Goal: Unclear: Browse casually

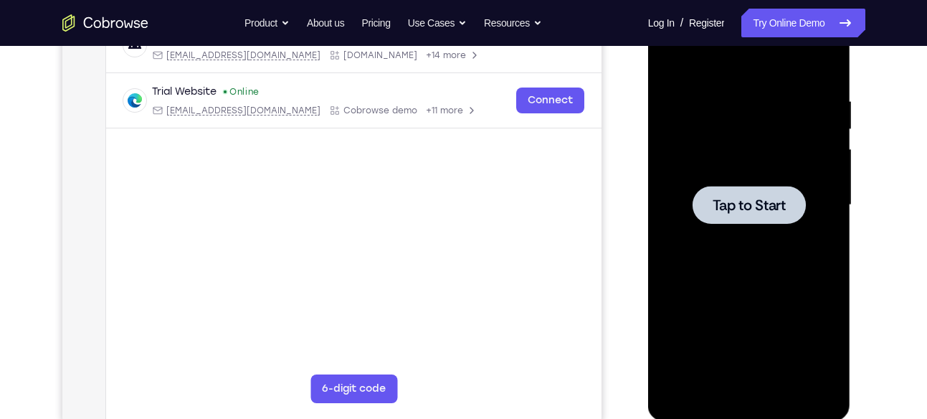
click at [774, 184] on div at bounding box center [749, 204] width 181 height 401
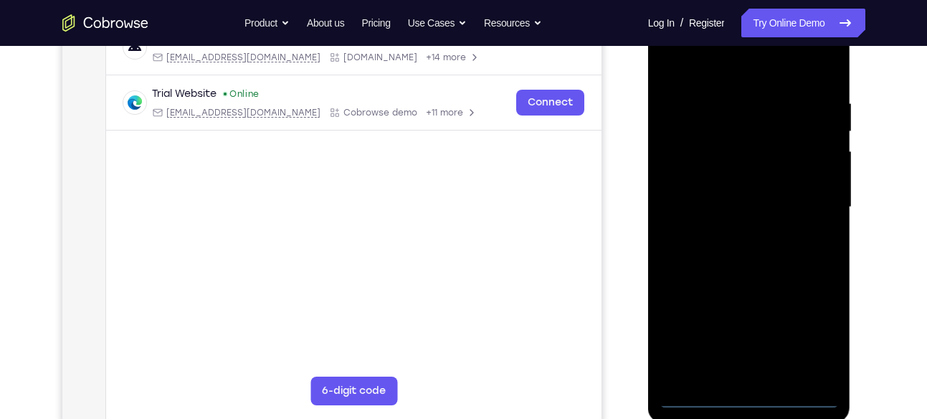
scroll to position [242, 0]
click at [748, 398] on div at bounding box center [749, 206] width 181 height 401
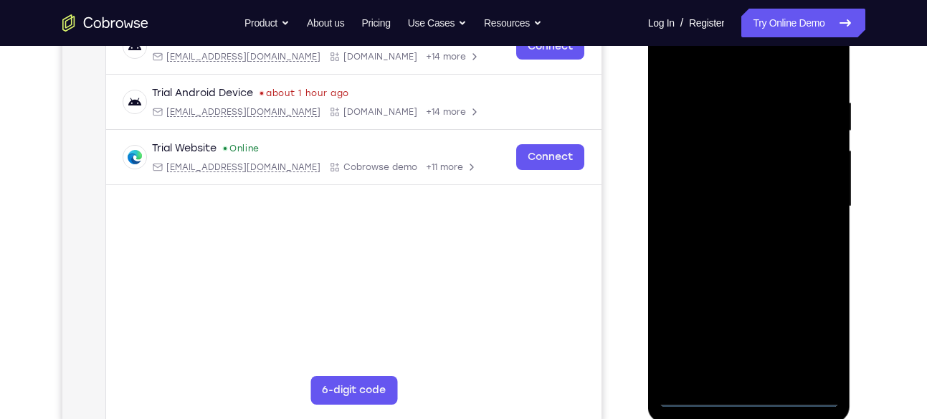
click at [810, 344] on div at bounding box center [749, 206] width 181 height 401
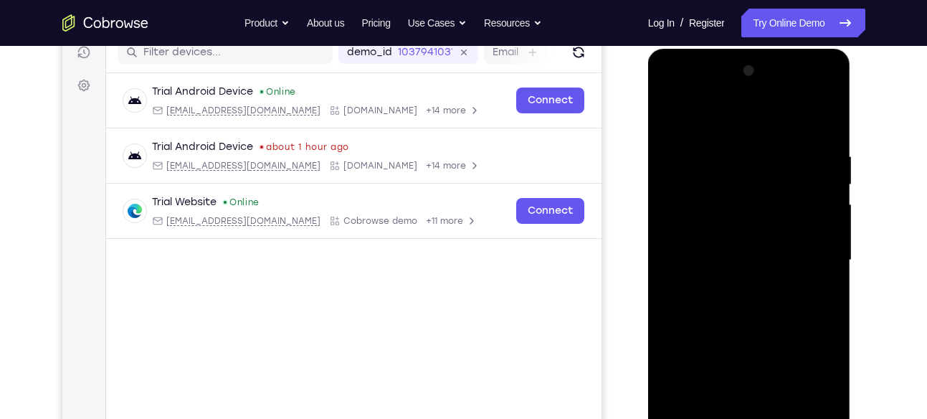
scroll to position [187, 0]
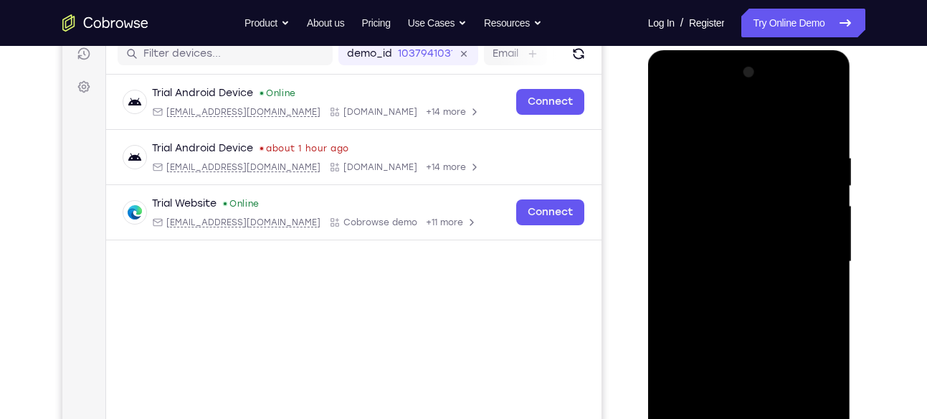
click at [699, 90] on div at bounding box center [749, 261] width 181 height 401
click at [802, 254] on div at bounding box center [749, 261] width 181 height 401
click at [733, 291] on div at bounding box center [749, 261] width 181 height 401
click at [741, 257] on div at bounding box center [749, 261] width 181 height 401
click at [751, 230] on div at bounding box center [749, 261] width 181 height 401
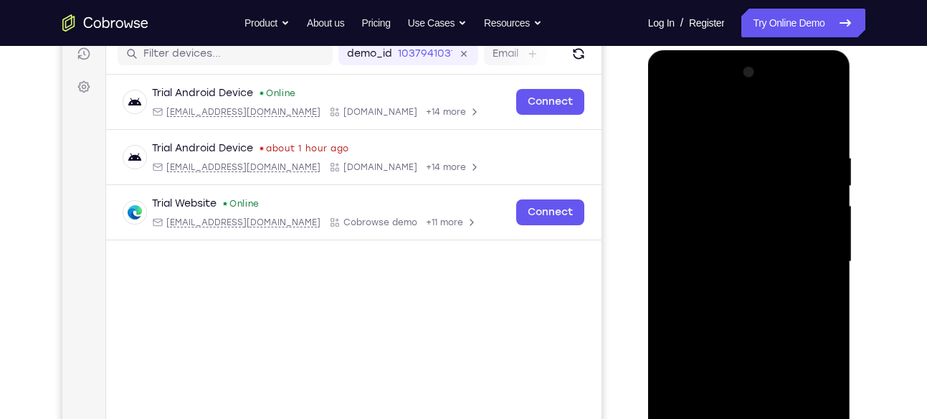
click at [816, 234] on div at bounding box center [749, 261] width 181 height 401
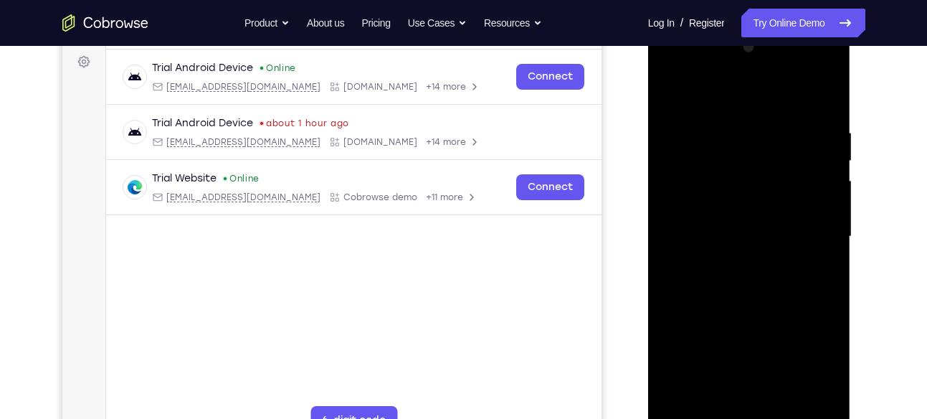
scroll to position [216, 0]
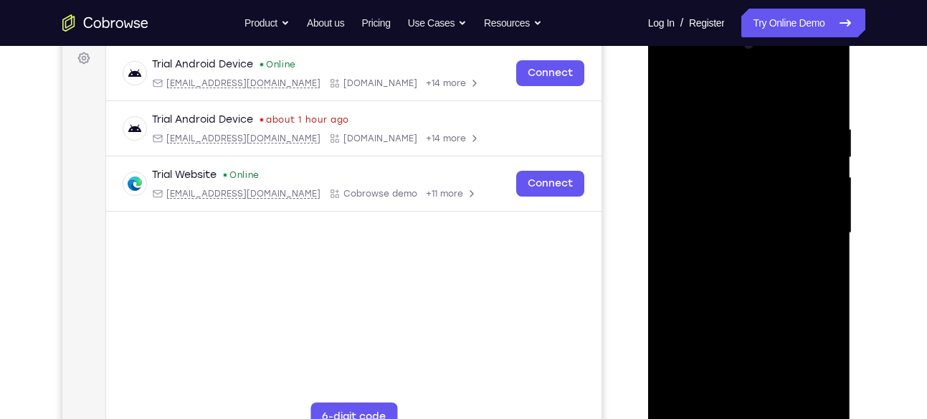
click at [826, 368] on div at bounding box center [749, 232] width 181 height 401
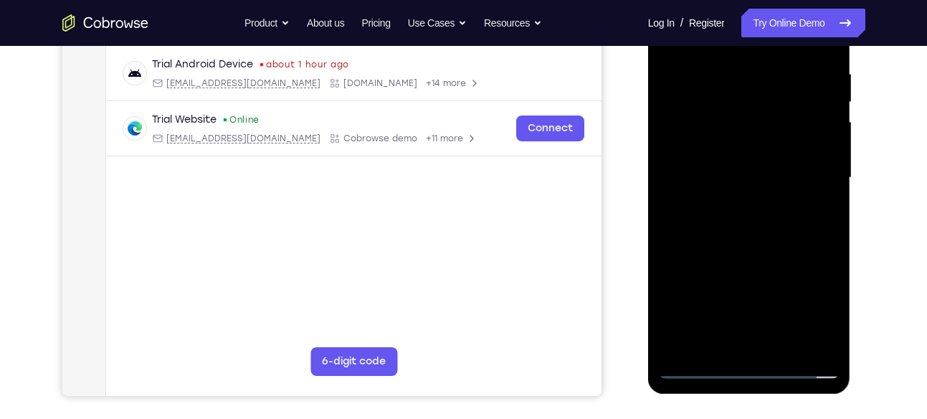
scroll to position [272, 0]
click at [786, 181] on div at bounding box center [749, 176] width 181 height 401
click at [751, 222] on div at bounding box center [749, 176] width 181 height 401
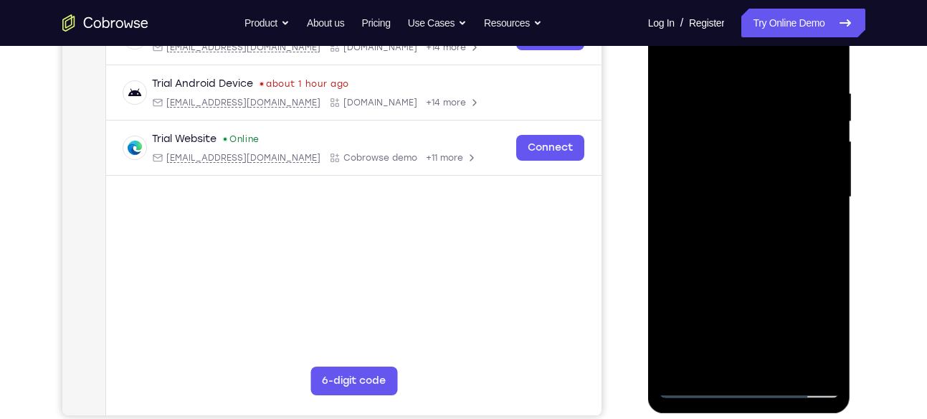
scroll to position [248, 0]
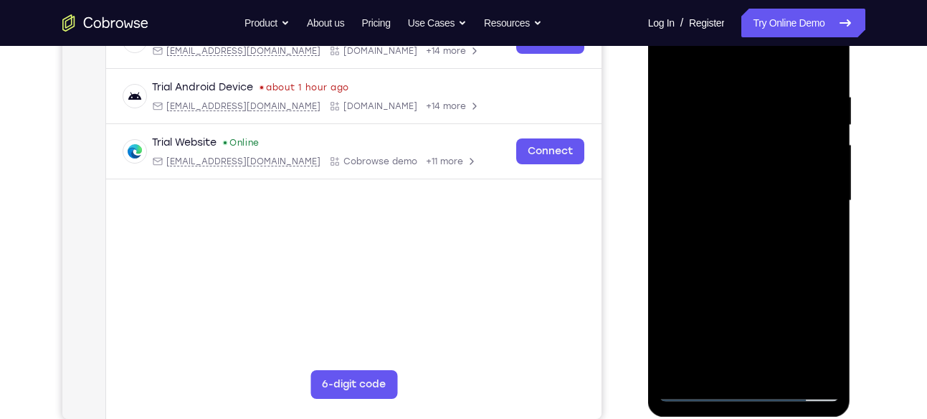
click at [765, 270] on div at bounding box center [749, 200] width 181 height 401
click at [734, 94] on div at bounding box center [749, 200] width 181 height 401
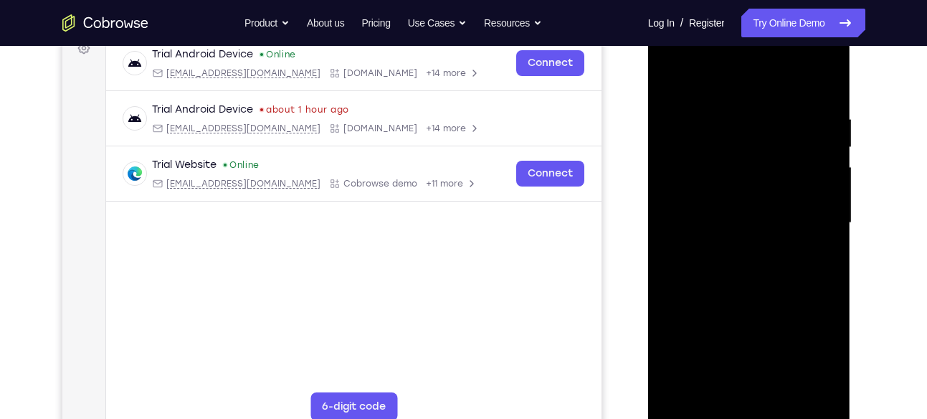
scroll to position [224, 0]
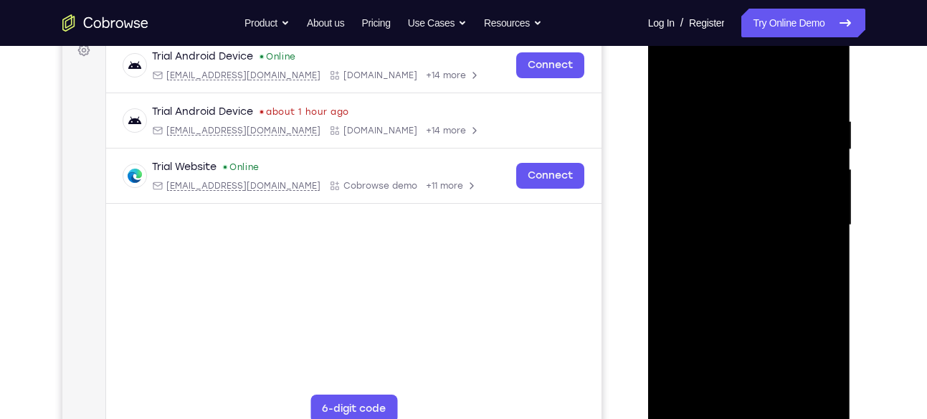
click at [820, 194] on div at bounding box center [749, 224] width 181 height 401
click at [819, 217] on div at bounding box center [749, 224] width 181 height 401
click at [675, 267] on div at bounding box center [749, 224] width 181 height 401
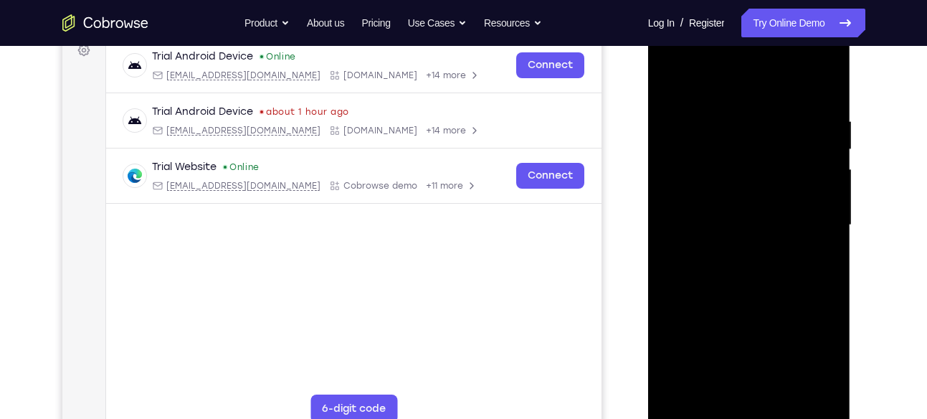
click at [822, 263] on div at bounding box center [749, 224] width 181 height 401
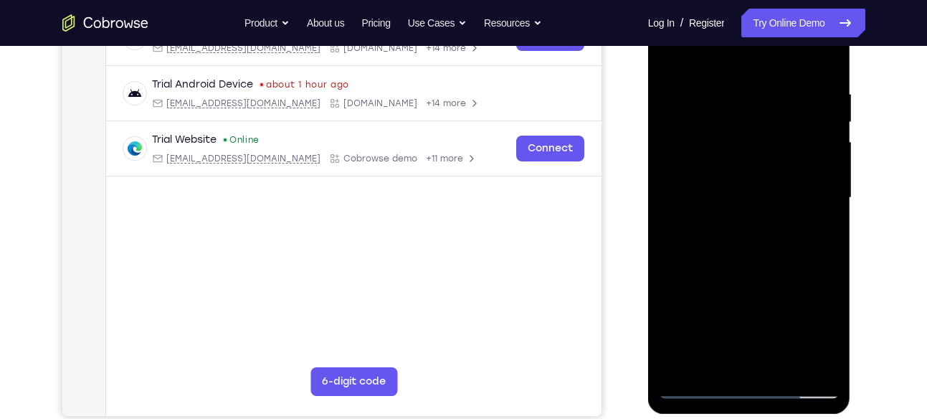
scroll to position [259, 0]
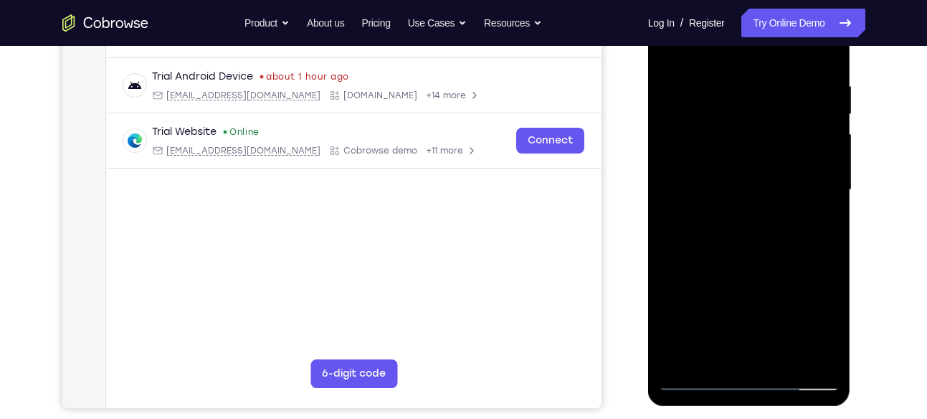
click at [822, 263] on div at bounding box center [749, 189] width 181 height 401
click at [825, 215] on div at bounding box center [749, 189] width 181 height 401
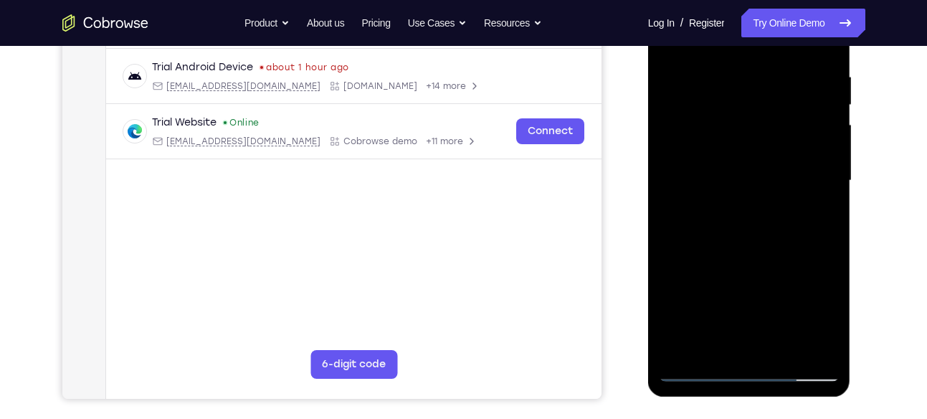
scroll to position [277, 0]
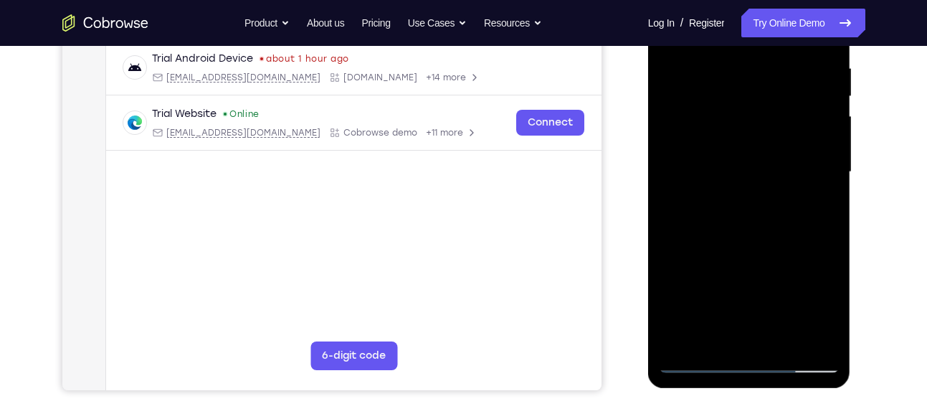
click at [814, 167] on div at bounding box center [749, 171] width 181 height 401
click at [671, 217] on div at bounding box center [749, 171] width 181 height 401
click at [816, 123] on div at bounding box center [749, 171] width 181 height 401
click at [822, 212] on div at bounding box center [749, 171] width 181 height 401
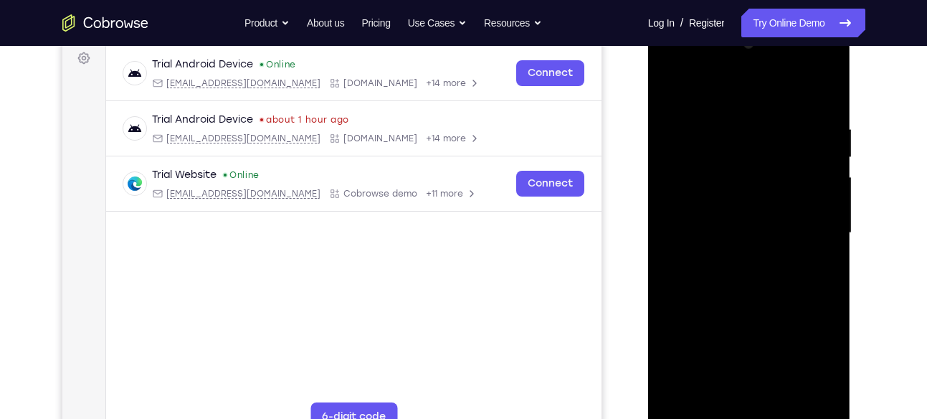
scroll to position [222, 0]
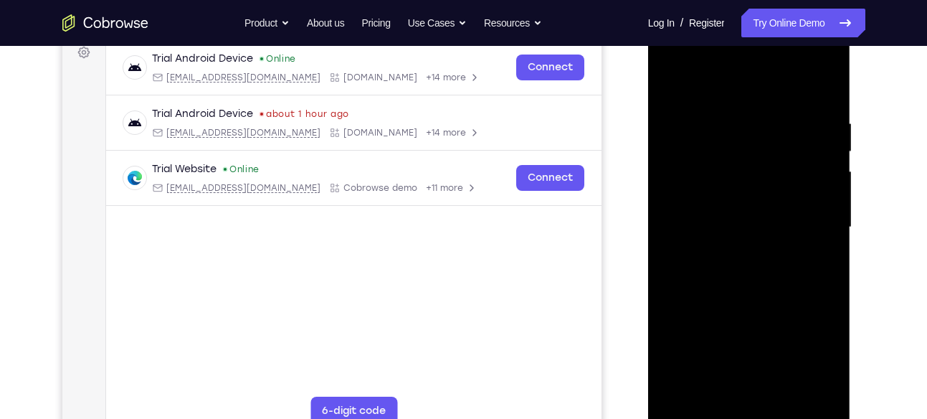
click at [671, 237] on div at bounding box center [749, 227] width 181 height 401
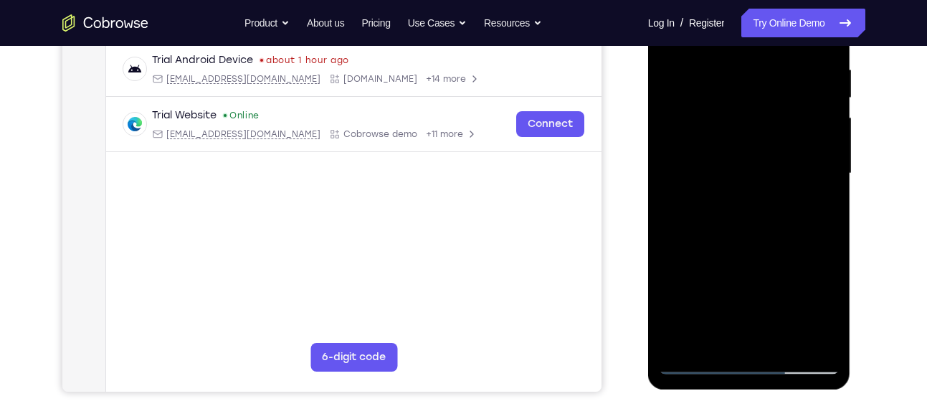
scroll to position [273, 0]
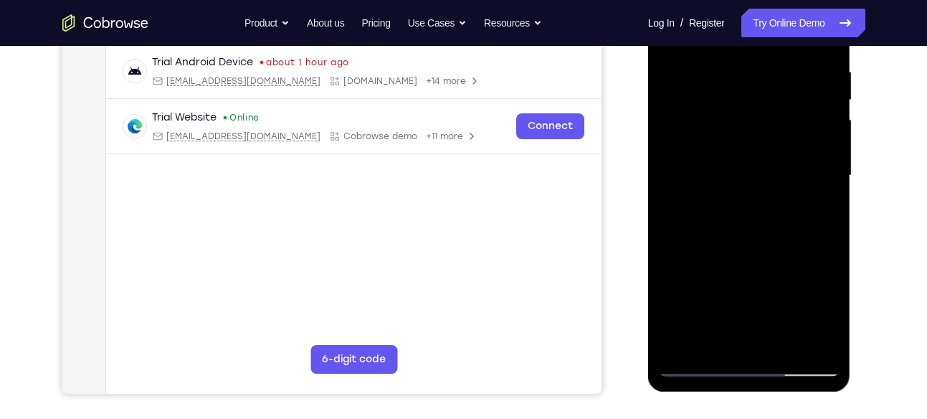
drag, startPoint x: 813, startPoint y: 187, endPoint x: 731, endPoint y: 234, distance: 94.1
click at [731, 234] on div at bounding box center [749, 175] width 181 height 401
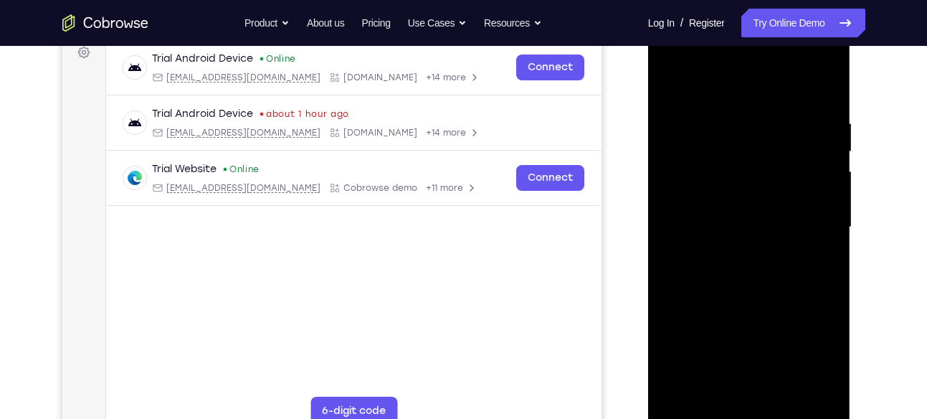
scroll to position [219, 0]
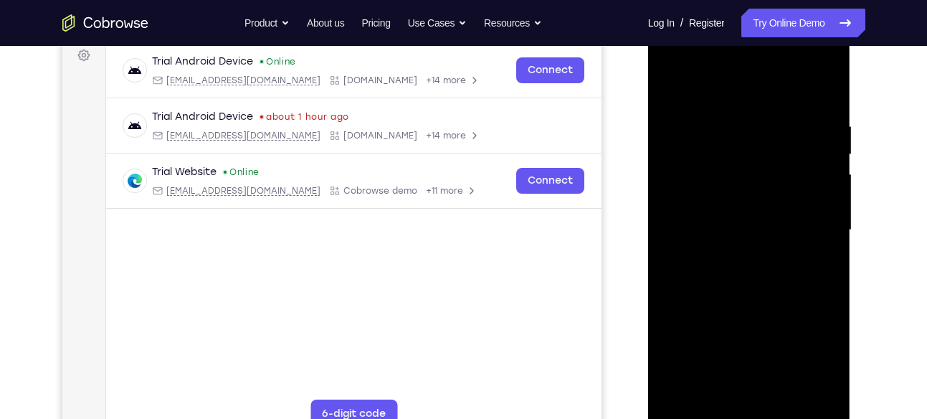
click at [819, 244] on div at bounding box center [749, 229] width 181 height 401
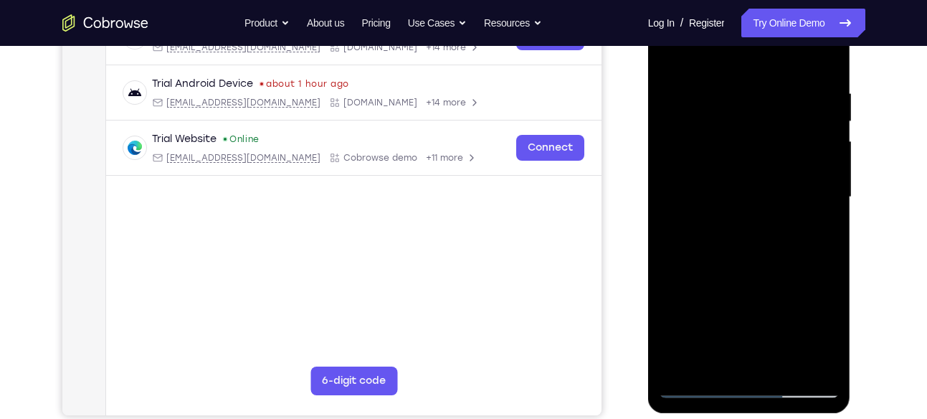
scroll to position [252, 0]
click at [819, 244] on div at bounding box center [749, 196] width 181 height 401
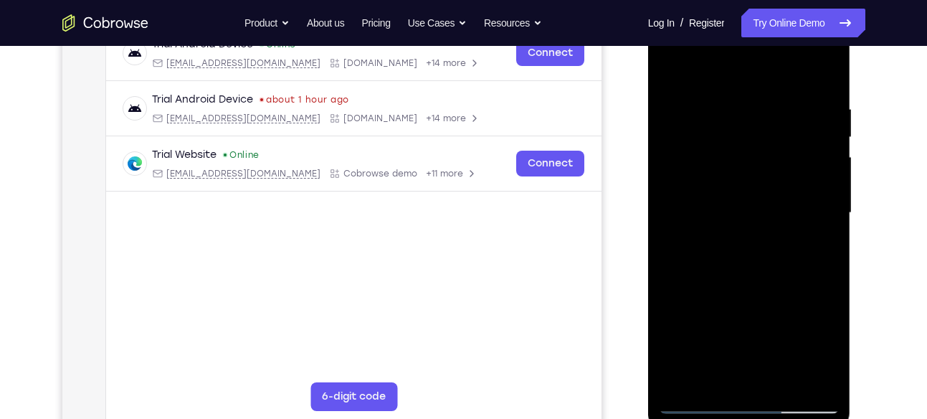
scroll to position [233, 0]
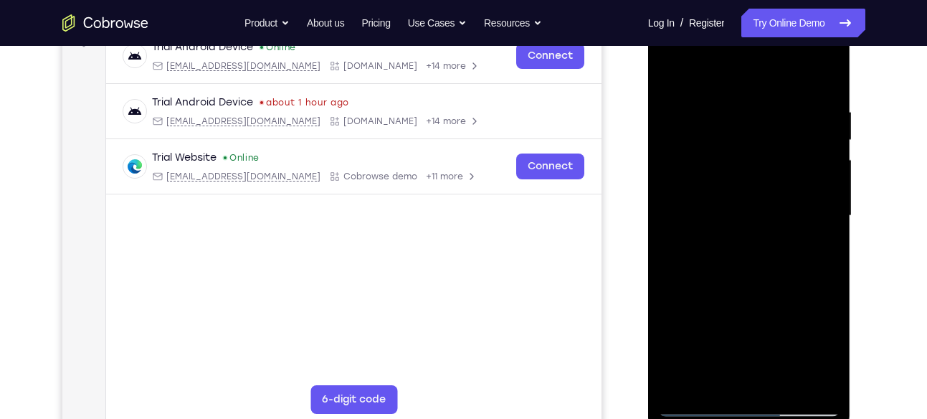
click at [819, 183] on div at bounding box center [749, 215] width 181 height 401
click at [817, 219] on div at bounding box center [749, 215] width 181 height 401
click at [812, 188] on div at bounding box center [749, 215] width 181 height 401
click at [677, 243] on div at bounding box center [749, 215] width 181 height 401
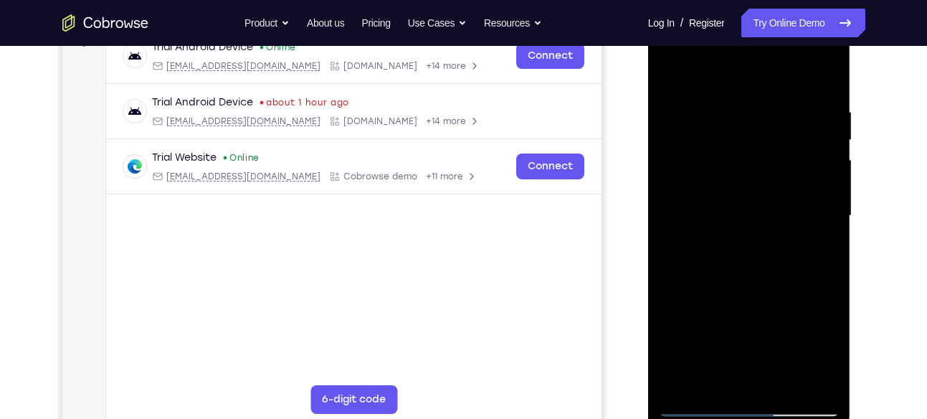
click at [820, 201] on div at bounding box center [749, 215] width 181 height 401
click at [819, 226] on div at bounding box center [749, 215] width 181 height 401
click at [672, 260] on div at bounding box center [749, 215] width 181 height 401
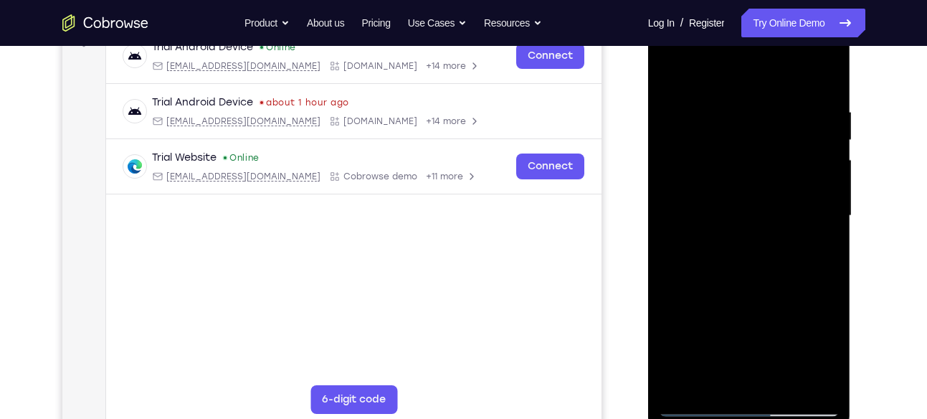
click at [672, 260] on div at bounding box center [749, 215] width 181 height 401
drag, startPoint x: 811, startPoint y: 208, endPoint x: 720, endPoint y: 234, distance: 95.3
click at [720, 234] on div at bounding box center [749, 215] width 181 height 401
click at [804, 165] on div at bounding box center [749, 215] width 181 height 401
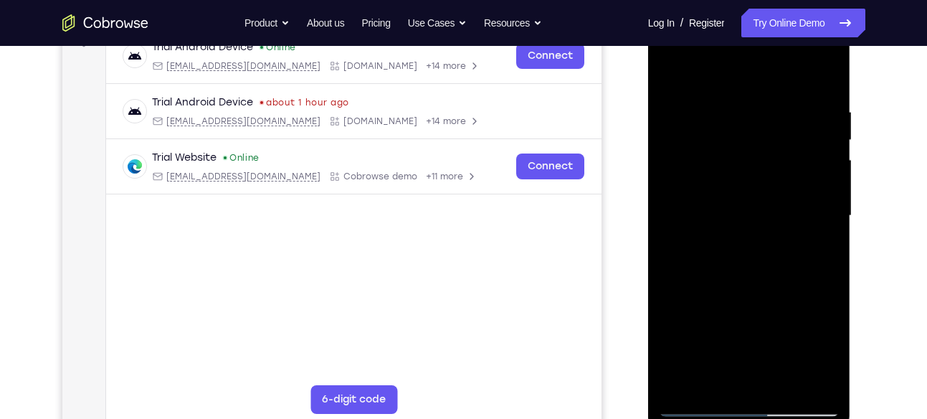
click at [804, 165] on div at bounding box center [749, 215] width 181 height 401
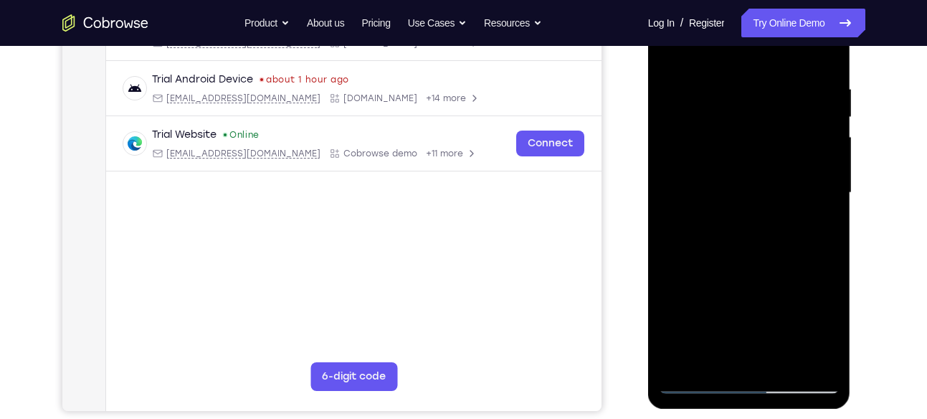
drag, startPoint x: 804, startPoint y: 142, endPoint x: 719, endPoint y: 171, distance: 89.3
click at [719, 171] on div at bounding box center [749, 192] width 181 height 401
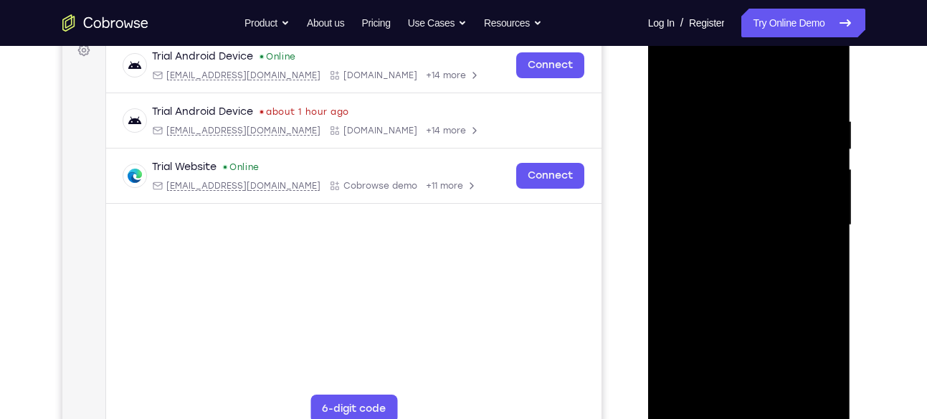
scroll to position [217, 0]
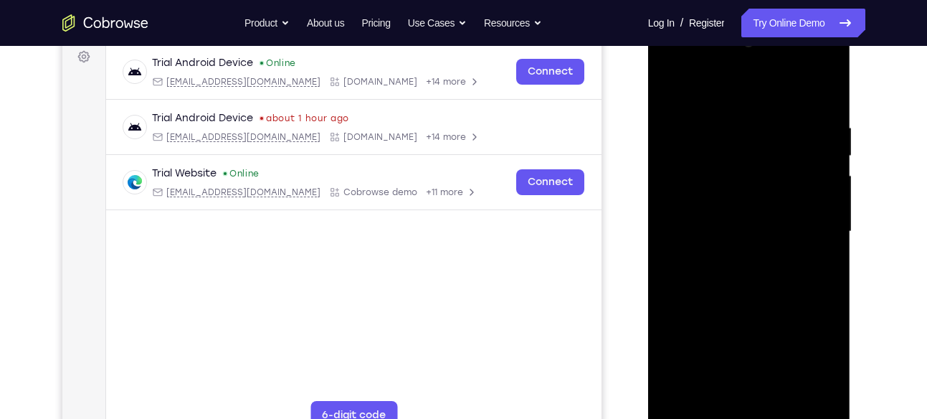
click at [805, 169] on div at bounding box center [749, 231] width 181 height 401
click at [809, 200] on div at bounding box center [749, 231] width 181 height 401
click at [821, 162] on div at bounding box center [749, 231] width 181 height 401
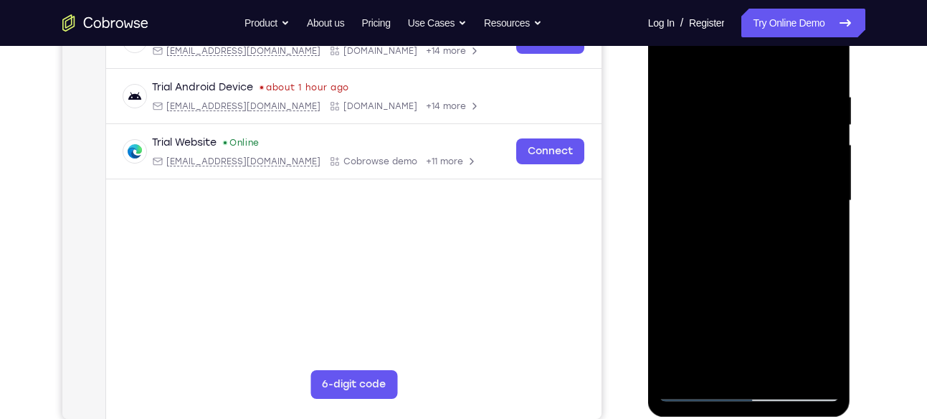
scroll to position [249, 0]
click at [809, 196] on div at bounding box center [749, 199] width 181 height 401
click at [821, 189] on div at bounding box center [749, 199] width 181 height 401
click at [818, 199] on div at bounding box center [749, 199] width 181 height 401
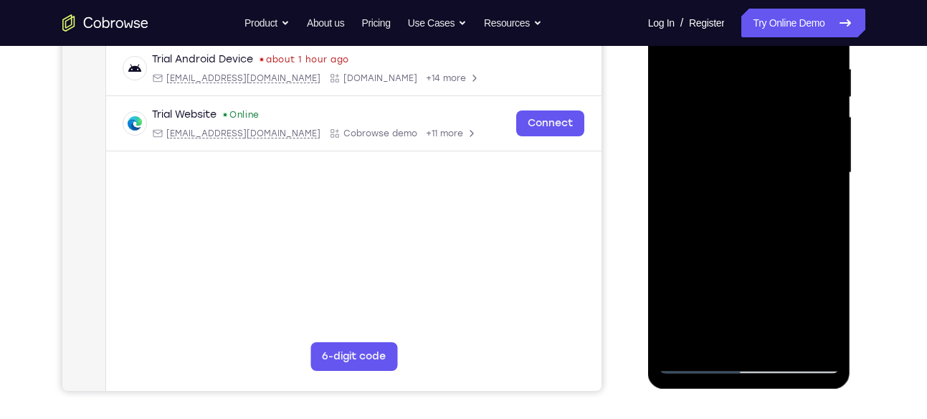
scroll to position [285, 0]
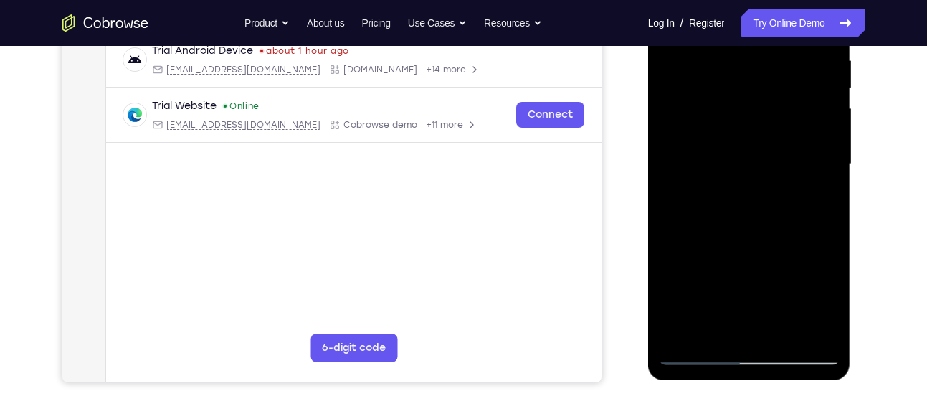
click at [842, 184] on div at bounding box center [749, 166] width 203 height 427
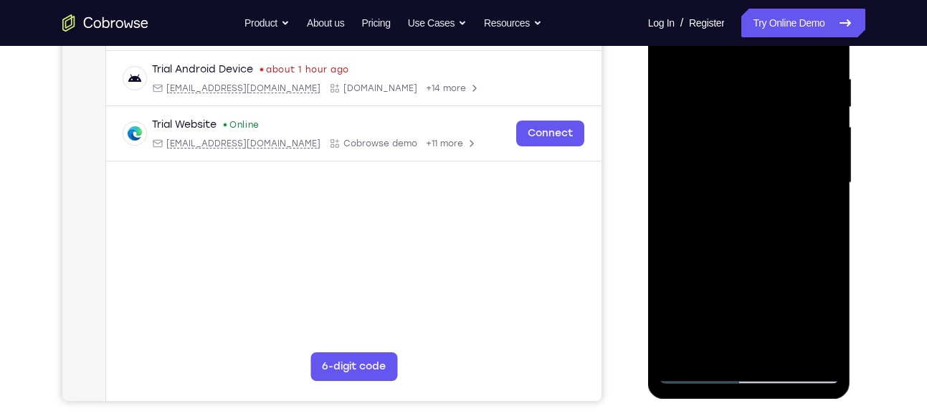
click at [806, 214] on div at bounding box center [749, 182] width 181 height 401
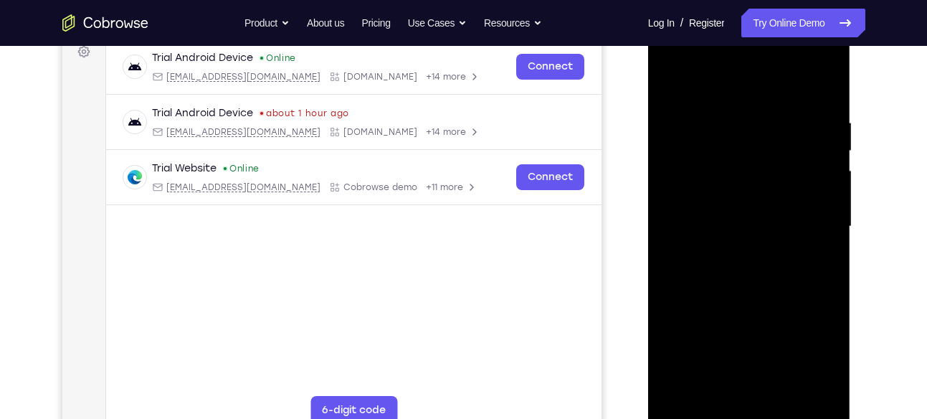
scroll to position [222, 0]
drag, startPoint x: 806, startPoint y: 258, endPoint x: 731, endPoint y: 220, distance: 83.7
click at [731, 220] on div at bounding box center [749, 227] width 181 height 401
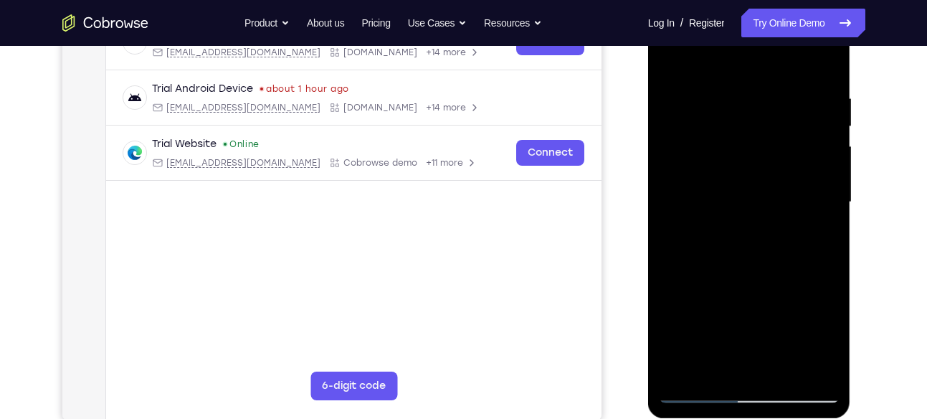
scroll to position [247, 0]
drag, startPoint x: 822, startPoint y: 194, endPoint x: 772, endPoint y: 213, distance: 53.8
click at [772, 213] on div at bounding box center [749, 201] width 181 height 401
click at [819, 151] on div at bounding box center [749, 201] width 181 height 401
click at [819, 181] on div at bounding box center [749, 201] width 181 height 401
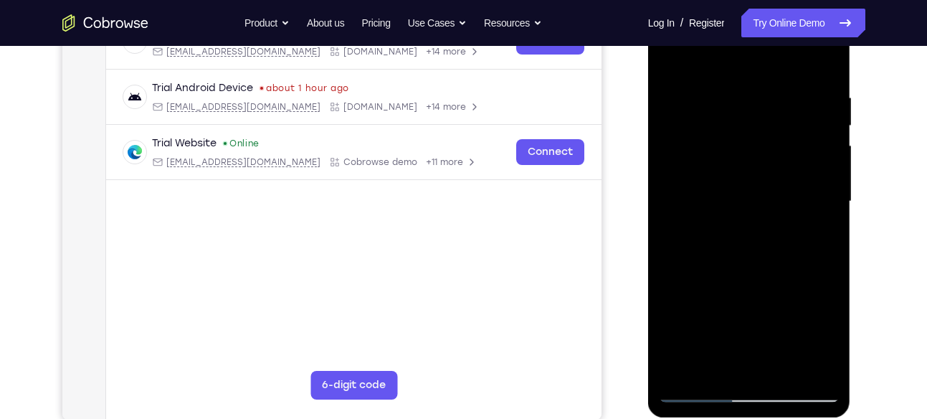
click at [821, 192] on div at bounding box center [749, 201] width 181 height 401
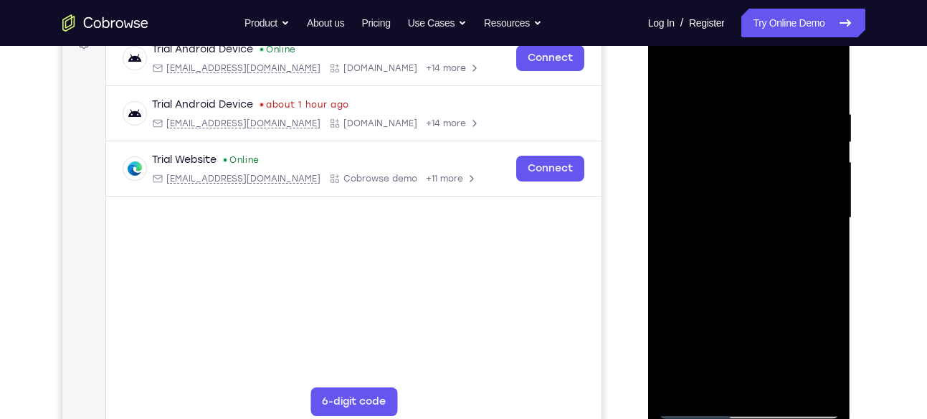
scroll to position [240, 0]
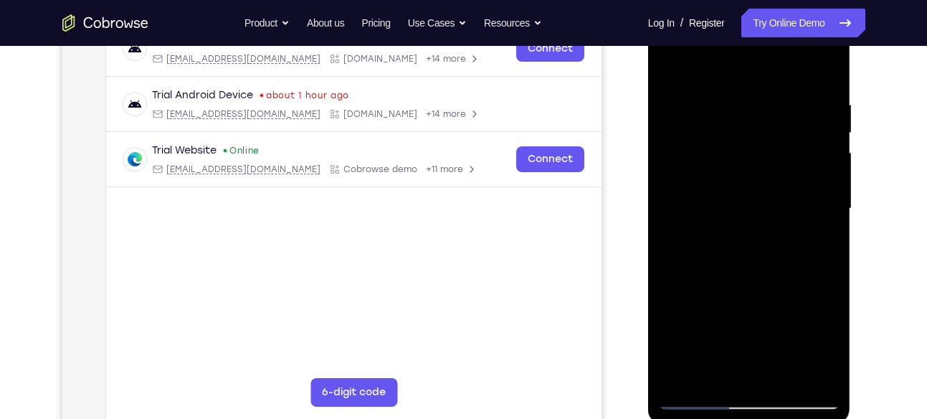
click at [737, 373] on div at bounding box center [749, 208] width 181 height 401
click at [797, 156] on div at bounding box center [749, 208] width 181 height 401
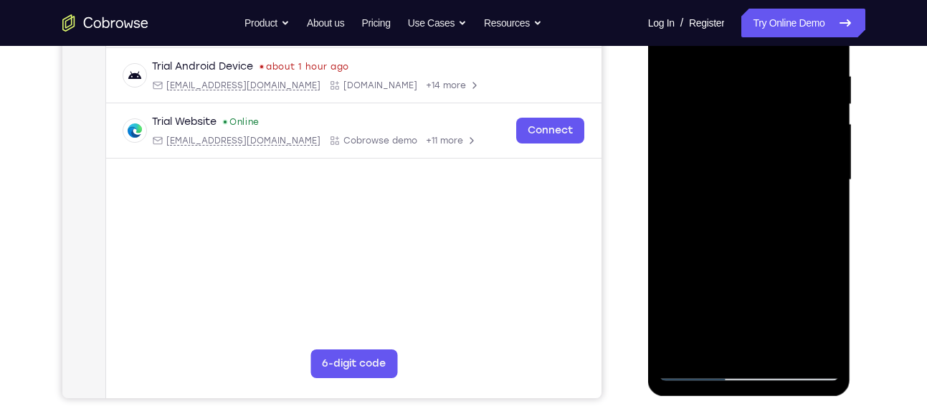
click at [774, 343] on div at bounding box center [749, 179] width 181 height 401
click at [816, 346] on div at bounding box center [749, 179] width 181 height 401
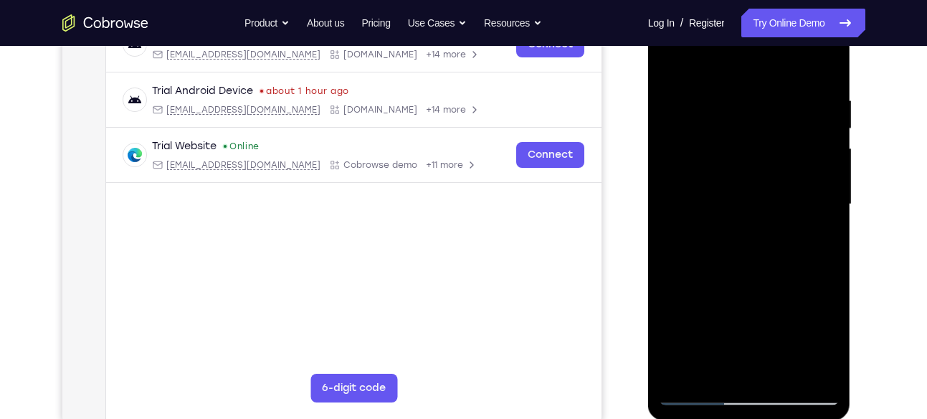
scroll to position [242, 0]
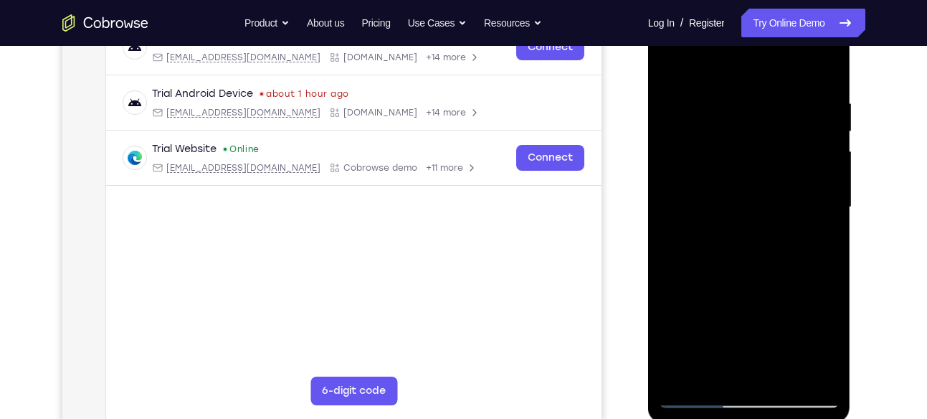
click at [816, 237] on div at bounding box center [749, 206] width 181 height 401
click at [815, 153] on div at bounding box center [749, 206] width 181 height 401
drag, startPoint x: 661, startPoint y: 219, endPoint x: 723, endPoint y: 224, distance: 62.6
click at [723, 224] on div at bounding box center [749, 206] width 181 height 401
drag, startPoint x: 672, startPoint y: 267, endPoint x: 707, endPoint y: 266, distance: 35.1
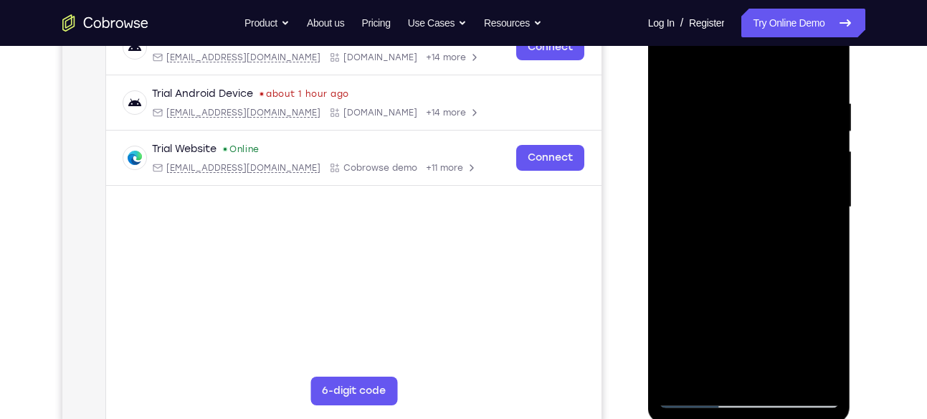
click at [707, 266] on div at bounding box center [749, 206] width 181 height 401
drag, startPoint x: 679, startPoint y: 147, endPoint x: 772, endPoint y: 158, distance: 93.8
click at [772, 158] on div at bounding box center [749, 206] width 181 height 401
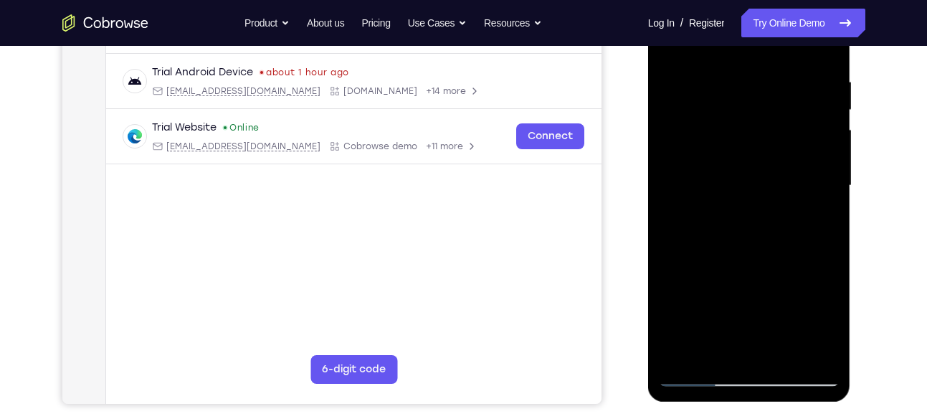
scroll to position [268, 0]
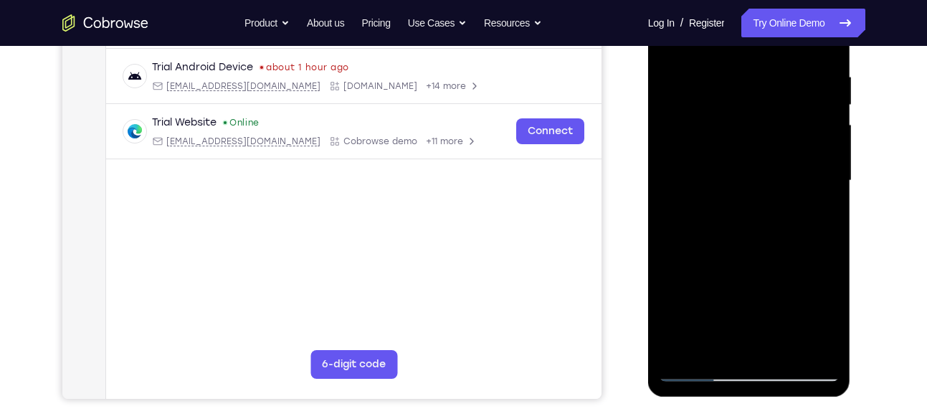
drag, startPoint x: 816, startPoint y: 147, endPoint x: 751, endPoint y: 157, distance: 66.7
click at [751, 157] on div at bounding box center [749, 180] width 181 height 401
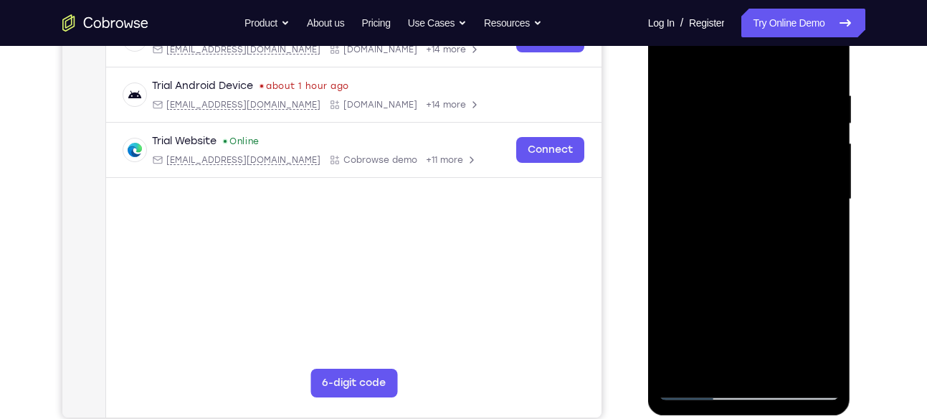
scroll to position [246, 0]
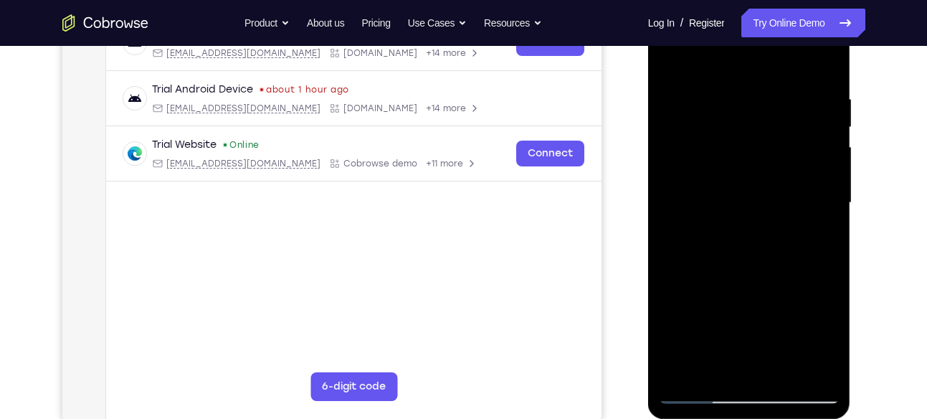
drag, startPoint x: 817, startPoint y: 168, endPoint x: 729, endPoint y: 150, distance: 90.0
click at [729, 150] on div at bounding box center [749, 202] width 181 height 401
click at [804, 171] on div at bounding box center [749, 202] width 181 height 401
click at [813, 171] on div at bounding box center [749, 202] width 181 height 401
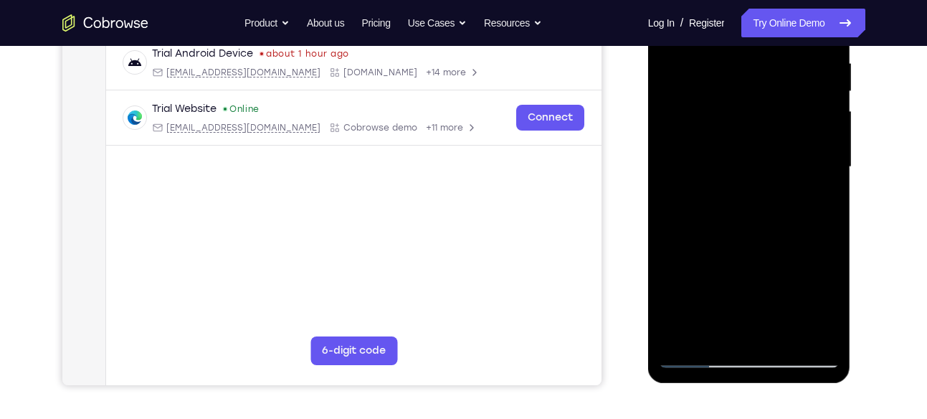
scroll to position [289, 0]
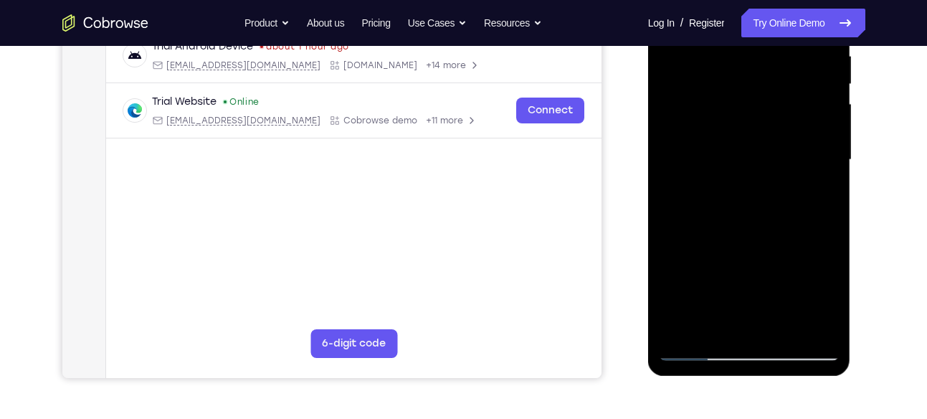
click at [814, 193] on div at bounding box center [749, 159] width 181 height 401
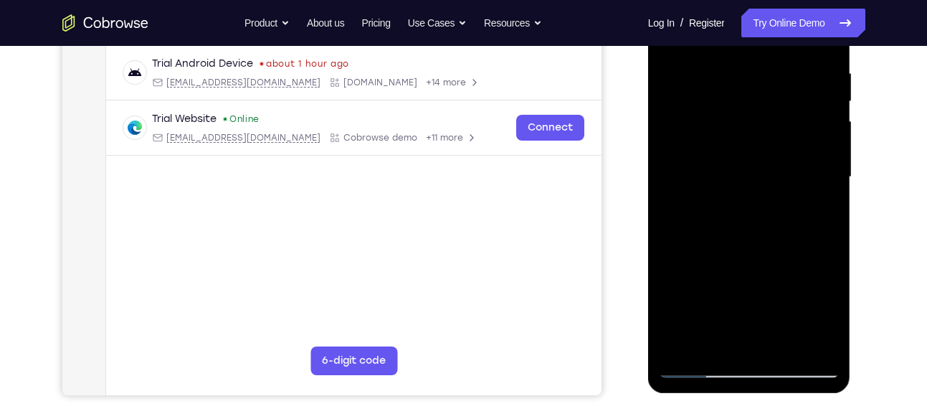
scroll to position [242, 0]
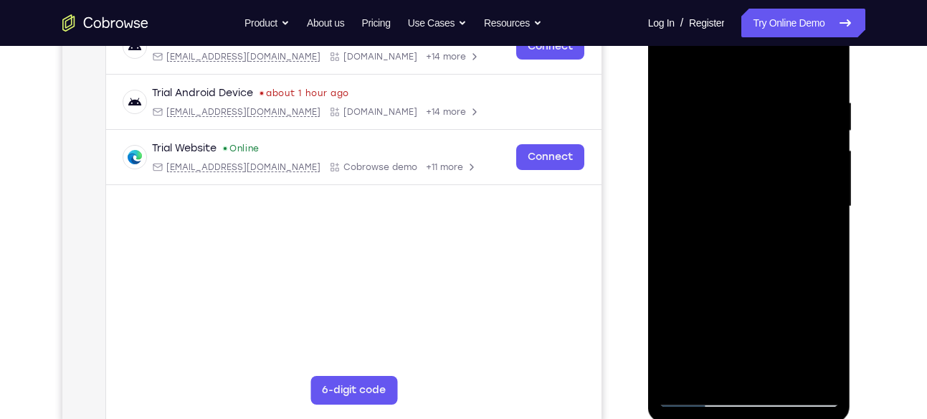
click at [798, 190] on div at bounding box center [749, 206] width 181 height 401
click at [815, 150] on div at bounding box center [749, 206] width 181 height 401
drag, startPoint x: 819, startPoint y: 161, endPoint x: 775, endPoint y: 172, distance: 45.2
click at [775, 172] on div at bounding box center [749, 206] width 181 height 401
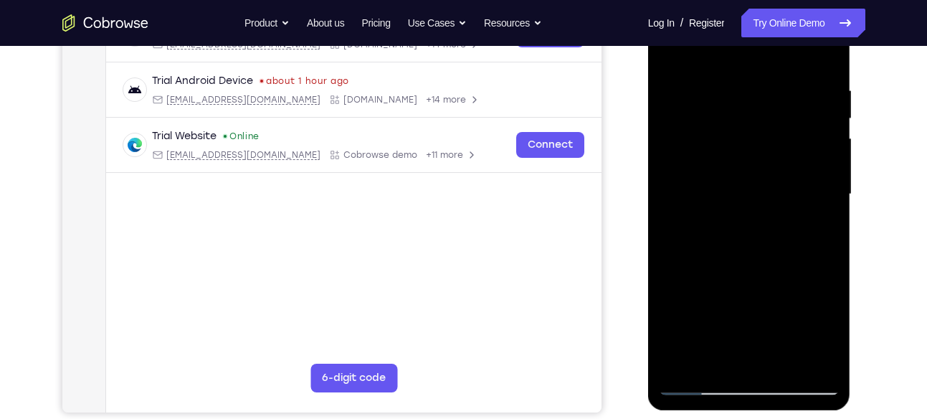
scroll to position [244, 0]
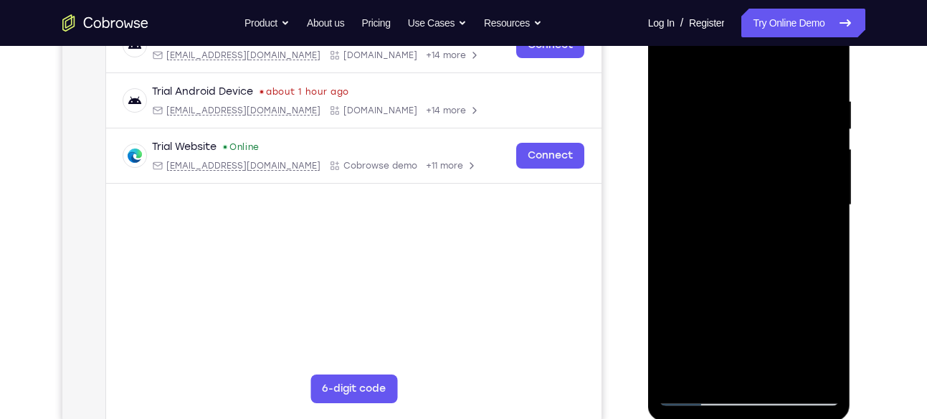
click at [804, 176] on div at bounding box center [749, 204] width 181 height 401
click at [827, 141] on div at bounding box center [749, 204] width 181 height 401
click at [823, 155] on div at bounding box center [749, 204] width 181 height 401
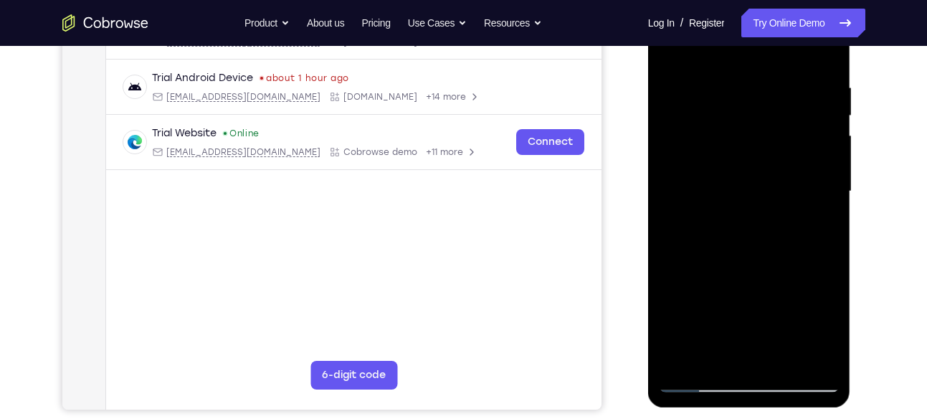
scroll to position [259, 0]
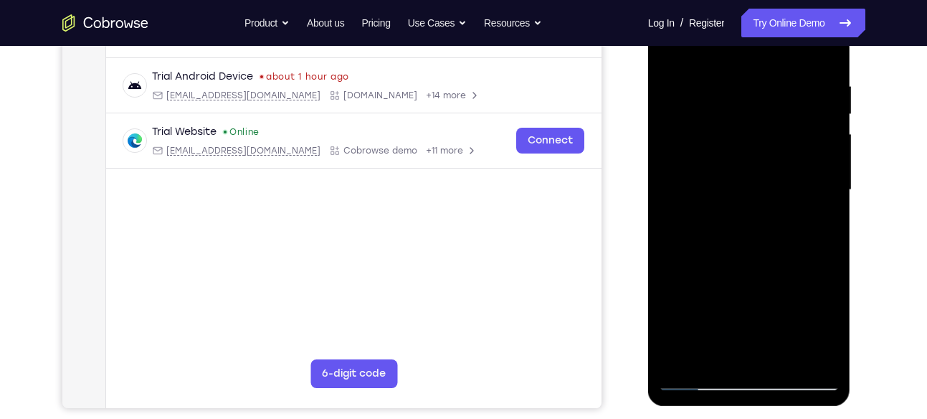
drag, startPoint x: 819, startPoint y: 155, endPoint x: 805, endPoint y: 161, distance: 15.4
click at [805, 161] on div at bounding box center [749, 189] width 181 height 401
click at [819, 148] on div at bounding box center [749, 189] width 181 height 401
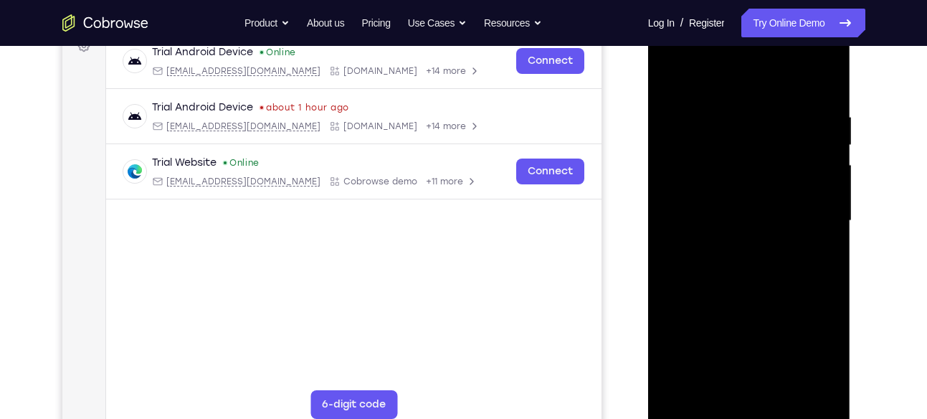
scroll to position [227, 0]
drag, startPoint x: 812, startPoint y: 197, endPoint x: 734, endPoint y: 211, distance: 79.3
click at [734, 211] on div at bounding box center [749, 221] width 181 height 401
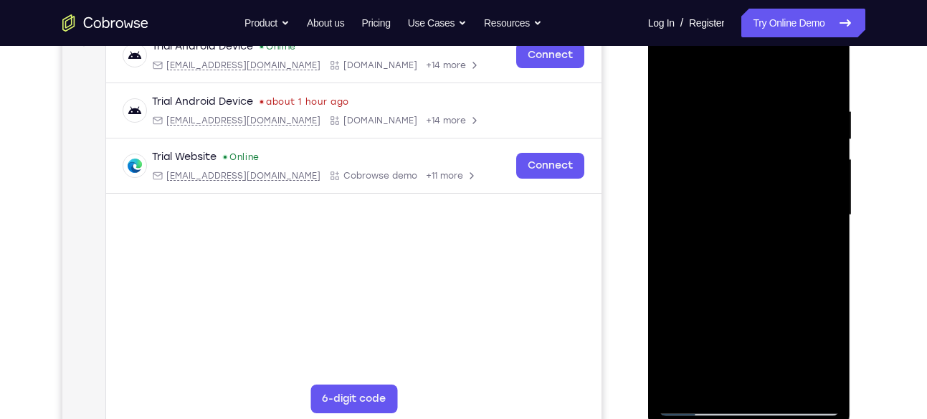
scroll to position [232, 0]
drag, startPoint x: 816, startPoint y: 171, endPoint x: 774, endPoint y: 196, distance: 48.6
click at [774, 196] on div at bounding box center [749, 216] width 181 height 401
drag, startPoint x: 812, startPoint y: 145, endPoint x: 720, endPoint y: 184, distance: 100.5
click at [720, 184] on div at bounding box center [749, 216] width 181 height 401
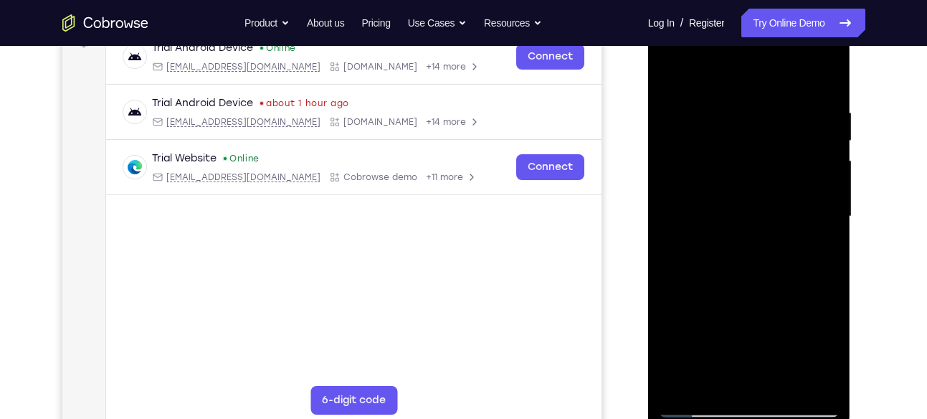
drag, startPoint x: 812, startPoint y: 170, endPoint x: 700, endPoint y: 184, distance: 113.4
click at [700, 184] on div at bounding box center [749, 216] width 181 height 401
drag, startPoint x: 777, startPoint y: 184, endPoint x: 722, endPoint y: 194, distance: 56.0
click at [722, 194] on div at bounding box center [749, 216] width 181 height 401
drag, startPoint x: 819, startPoint y: 130, endPoint x: 691, endPoint y: 163, distance: 131.8
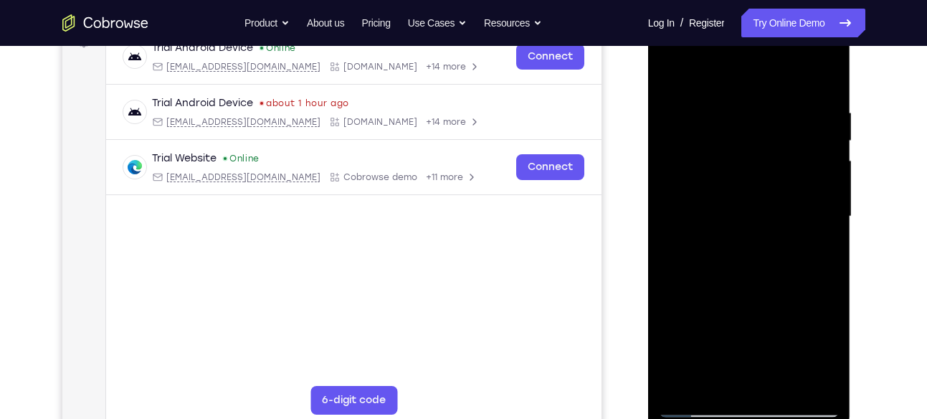
click at [691, 163] on div at bounding box center [749, 216] width 181 height 401
drag, startPoint x: 822, startPoint y: 170, endPoint x: 772, endPoint y: 188, distance: 53.3
click at [772, 188] on div at bounding box center [749, 216] width 181 height 401
drag, startPoint x: 802, startPoint y: 197, endPoint x: 766, endPoint y: 207, distance: 37.9
click at [766, 207] on div at bounding box center [749, 216] width 181 height 401
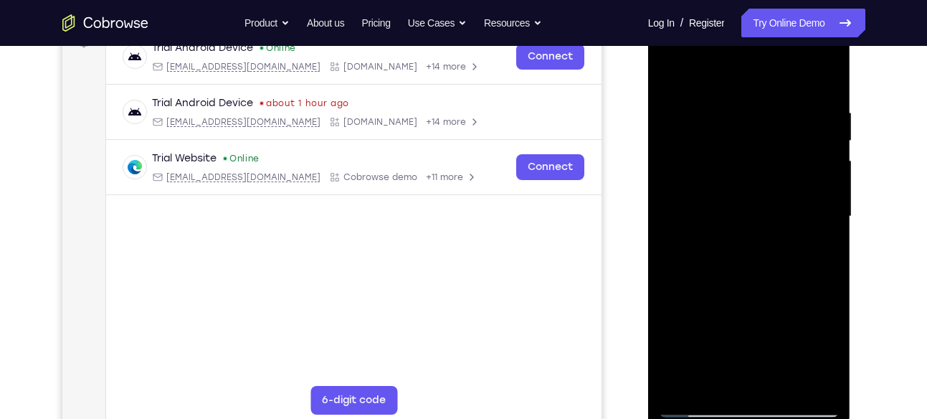
drag, startPoint x: 699, startPoint y: 254, endPoint x: 782, endPoint y: 254, distance: 83.2
click at [782, 254] on div at bounding box center [749, 216] width 181 height 401
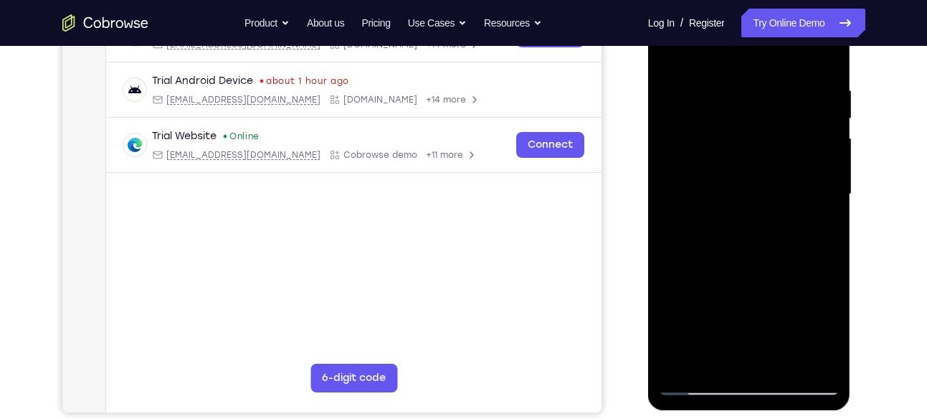
scroll to position [256, 0]
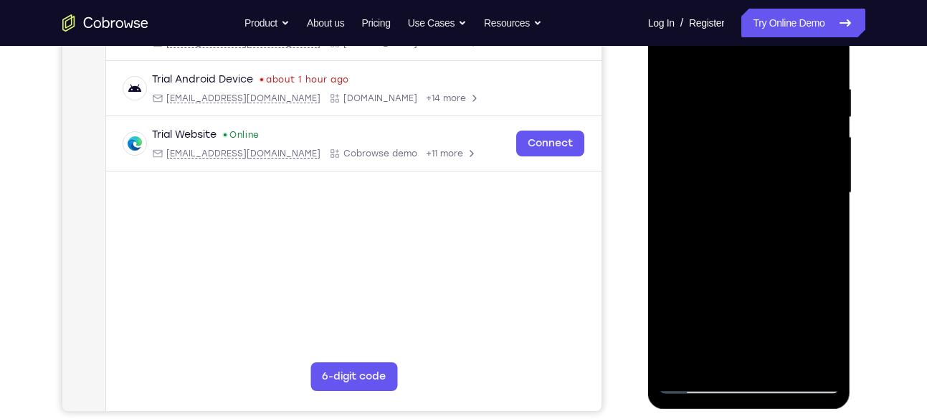
drag, startPoint x: 816, startPoint y: 178, endPoint x: 772, endPoint y: 182, distance: 43.9
click at [772, 182] on div at bounding box center [749, 192] width 181 height 401
drag, startPoint x: 797, startPoint y: 135, endPoint x: 746, endPoint y: 157, distance: 55.9
click at [746, 157] on div at bounding box center [749, 192] width 181 height 401
drag, startPoint x: 812, startPoint y: 128, endPoint x: 774, endPoint y: 135, distance: 38.7
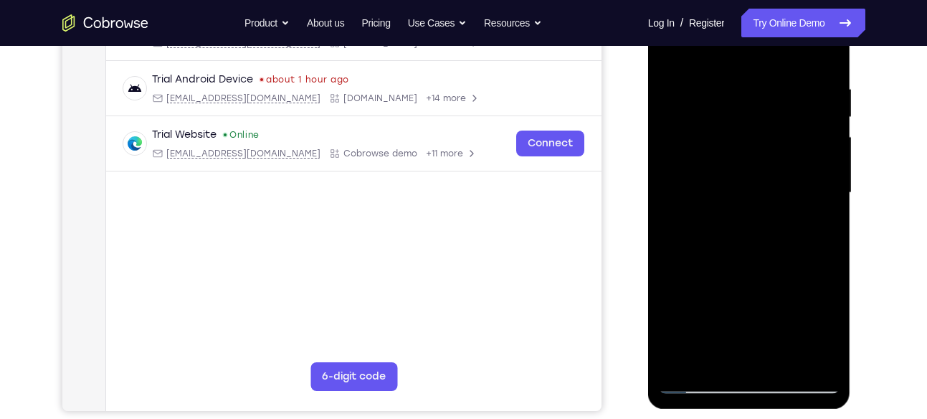
click at [774, 135] on div at bounding box center [749, 192] width 181 height 401
drag, startPoint x: 710, startPoint y: 193, endPoint x: 816, endPoint y: 195, distance: 106.1
click at [816, 195] on div at bounding box center [749, 192] width 181 height 401
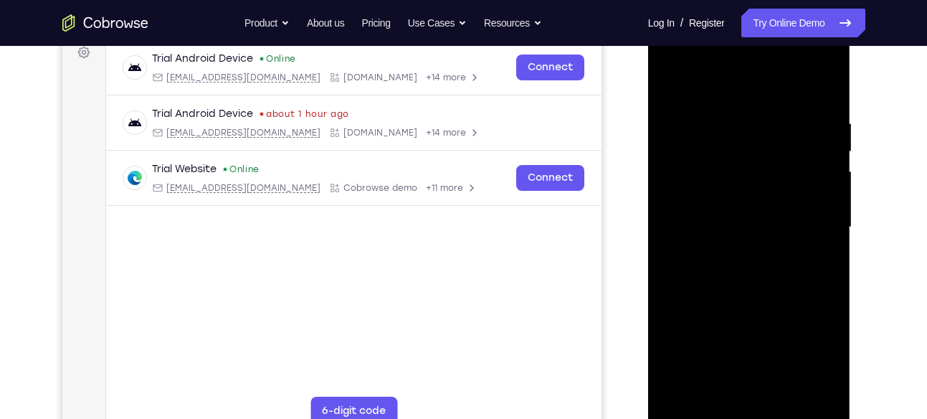
scroll to position [221, 0]
drag, startPoint x: 683, startPoint y: 272, endPoint x: 753, endPoint y: 249, distance: 74.1
click at [753, 249] on div at bounding box center [749, 227] width 181 height 401
click at [819, 126] on div at bounding box center [749, 227] width 181 height 401
click at [816, 167] on div at bounding box center [749, 227] width 181 height 401
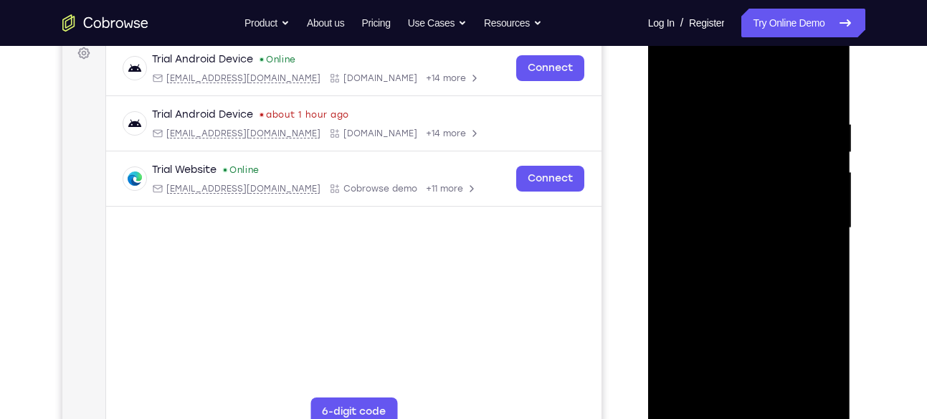
drag, startPoint x: 816, startPoint y: 167, endPoint x: 701, endPoint y: 189, distance: 117.5
click at [701, 189] on div at bounding box center [749, 227] width 181 height 401
drag, startPoint x: 826, startPoint y: 191, endPoint x: 754, endPoint y: 216, distance: 76.2
click at [754, 216] on div at bounding box center [749, 227] width 181 height 401
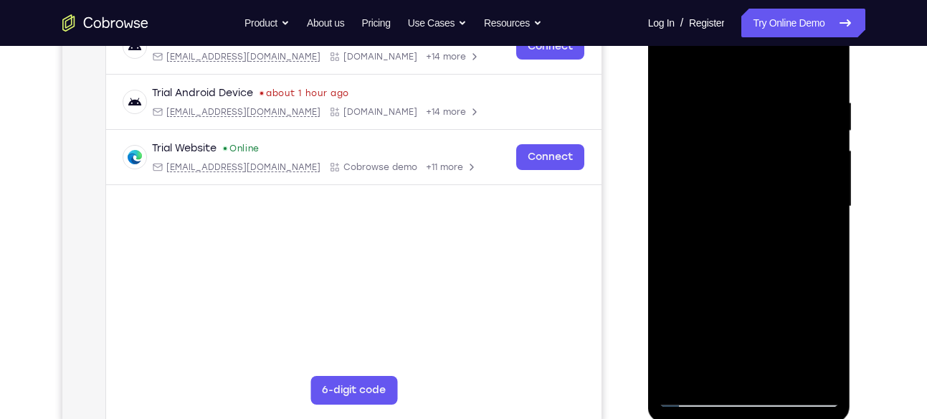
scroll to position [241, 0]
drag, startPoint x: 811, startPoint y: 196, endPoint x: 708, endPoint y: 221, distance: 106.1
click at [708, 221] on div at bounding box center [749, 207] width 181 height 401
click at [819, 70] on div at bounding box center [749, 207] width 181 height 401
click at [822, 71] on div at bounding box center [749, 207] width 181 height 401
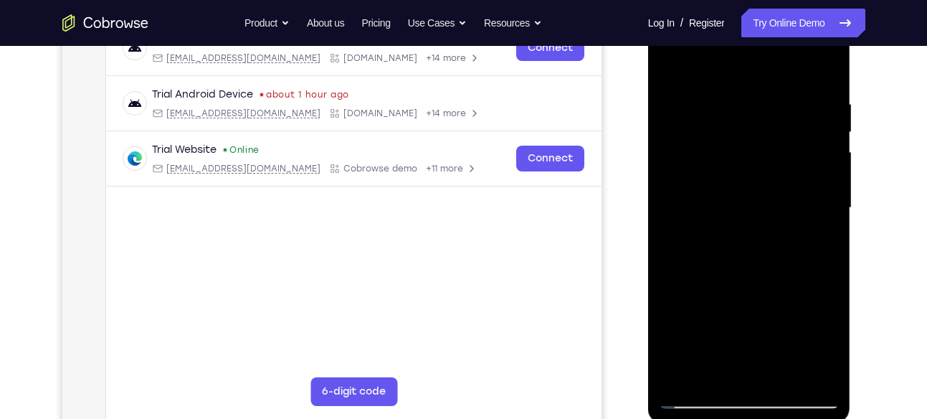
drag, startPoint x: 775, startPoint y: 96, endPoint x: 738, endPoint y: 327, distance: 233.8
click at [738, 327] on div at bounding box center [749, 207] width 181 height 401
click at [784, 374] on div at bounding box center [749, 207] width 181 height 401
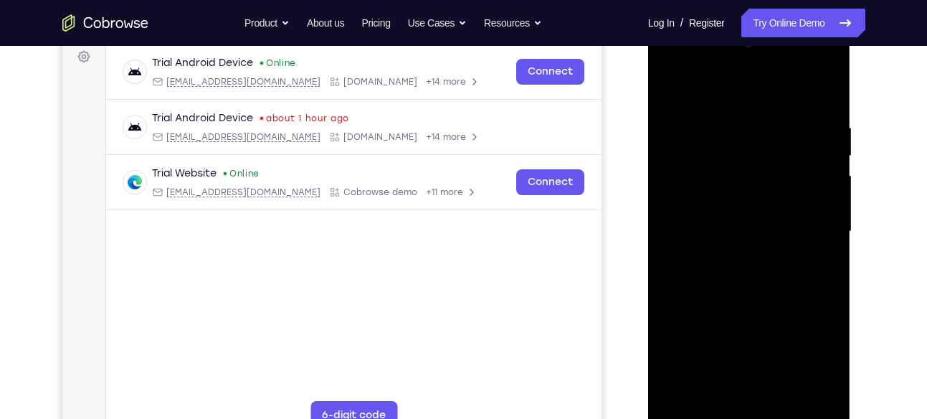
scroll to position [216, 0]
click at [760, 315] on div at bounding box center [749, 232] width 181 height 401
click at [674, 86] on div at bounding box center [749, 232] width 181 height 401
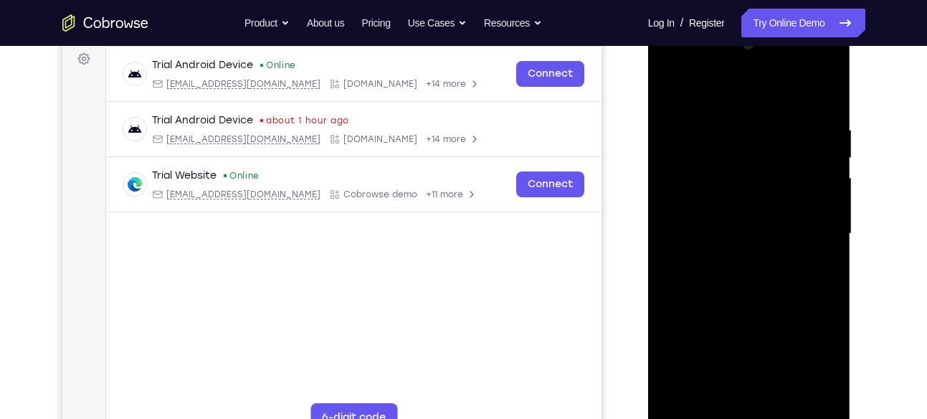
scroll to position [202, 0]
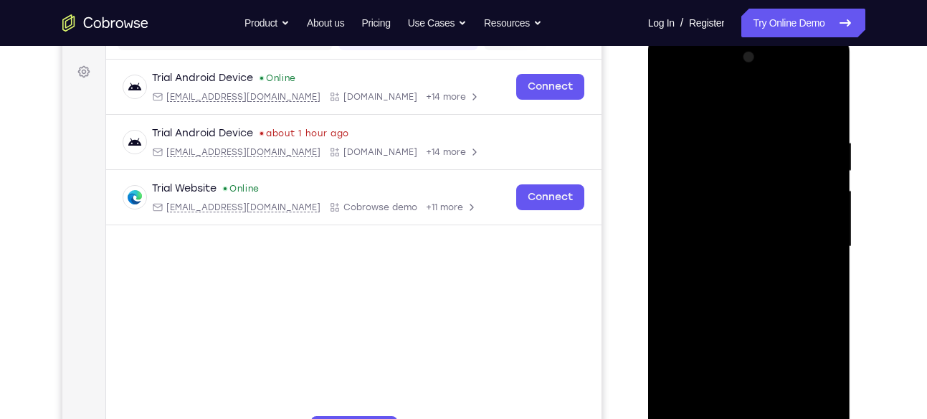
click at [726, 146] on div at bounding box center [749, 246] width 181 height 401
click at [824, 185] on div at bounding box center [749, 246] width 181 height 401
drag, startPoint x: 696, startPoint y: 258, endPoint x: 787, endPoint y: 258, distance: 91.0
click at [787, 258] on div at bounding box center [749, 246] width 181 height 401
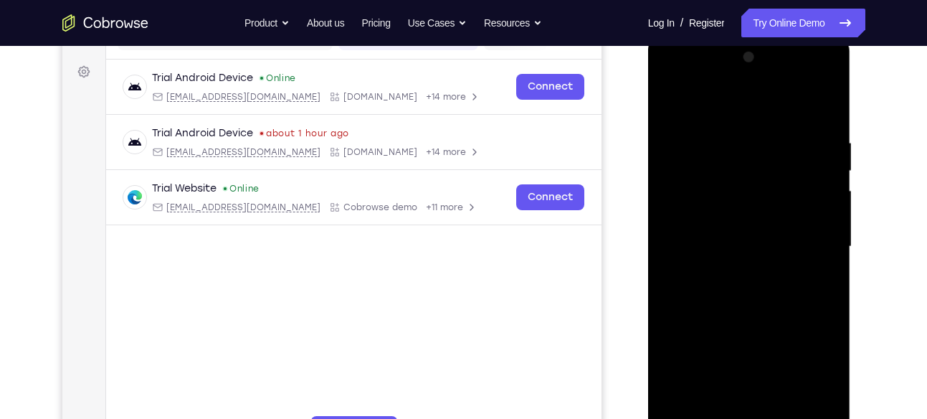
click at [816, 169] on div at bounding box center [749, 246] width 181 height 401
drag, startPoint x: 809, startPoint y: 224, endPoint x: 700, endPoint y: 258, distance: 113.6
click at [700, 258] on div at bounding box center [749, 246] width 181 height 401
